Goal: Information Seeking & Learning: Learn about a topic

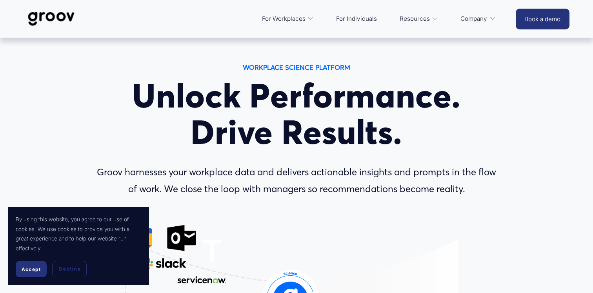
click at [30, 268] on span "Accept" at bounding box center [31, 269] width 19 height 6
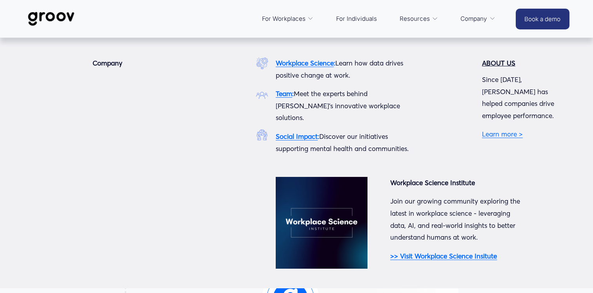
click at [483, 16] on span "Company" at bounding box center [473, 18] width 27 height 11
click at [494, 62] on strong "ABOUT US" at bounding box center [498, 63] width 33 height 8
click at [501, 130] on link "Learn more >" at bounding box center [502, 134] width 41 height 8
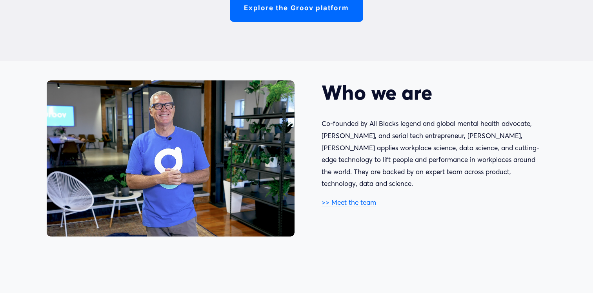
scroll to position [343, 0]
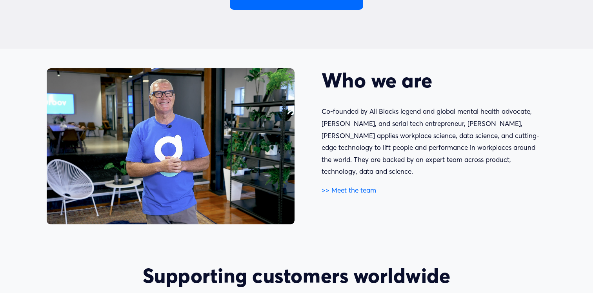
click at [335, 186] on link ">> Meet the team" at bounding box center [348, 190] width 54 height 8
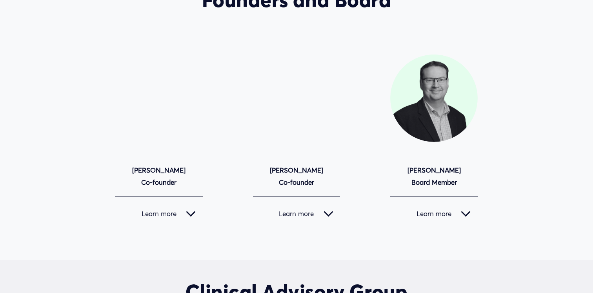
scroll to position [688, 0]
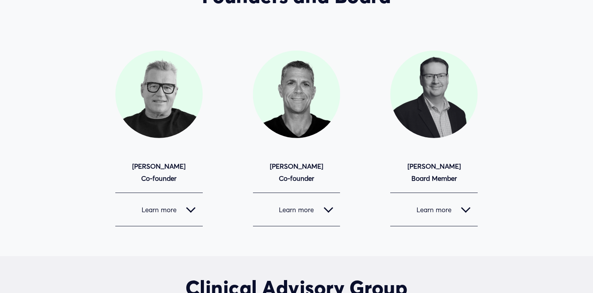
click at [465, 206] on div at bounding box center [465, 207] width 9 height 9
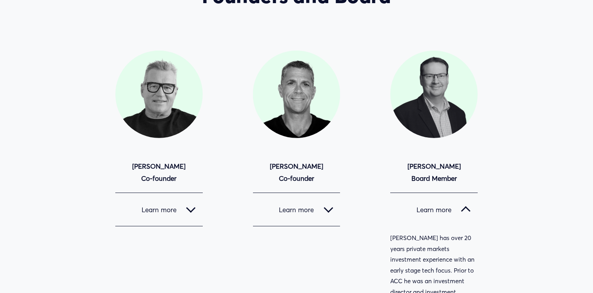
click at [465, 206] on div at bounding box center [465, 209] width 9 height 9
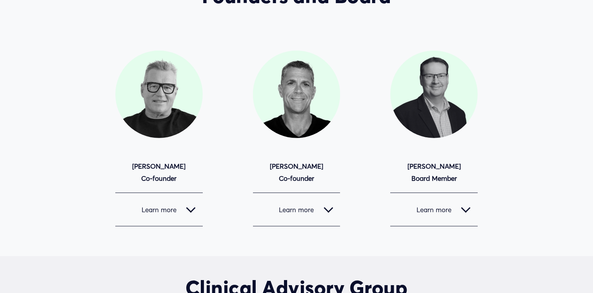
click at [285, 201] on button "Learn more" at bounding box center [296, 209] width 87 height 33
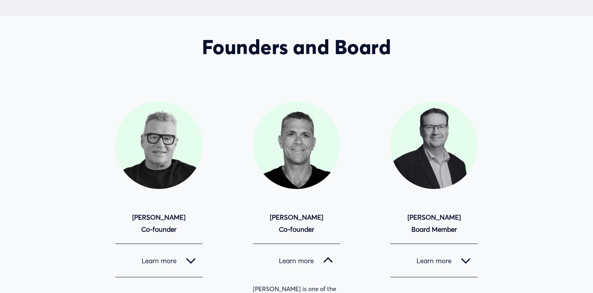
scroll to position [654, 0]
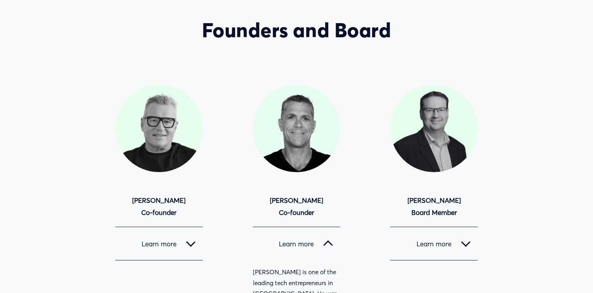
click at [446, 242] on span "Learn more" at bounding box center [429, 244] width 64 height 8
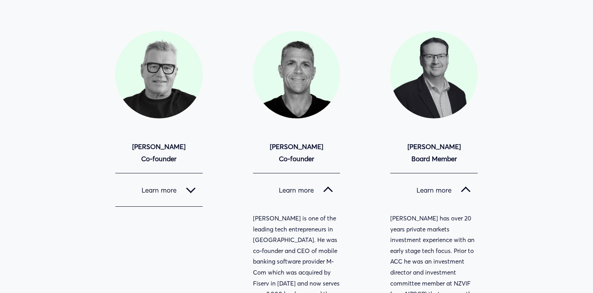
scroll to position [681, 0]
